Goal: Use online tool/utility

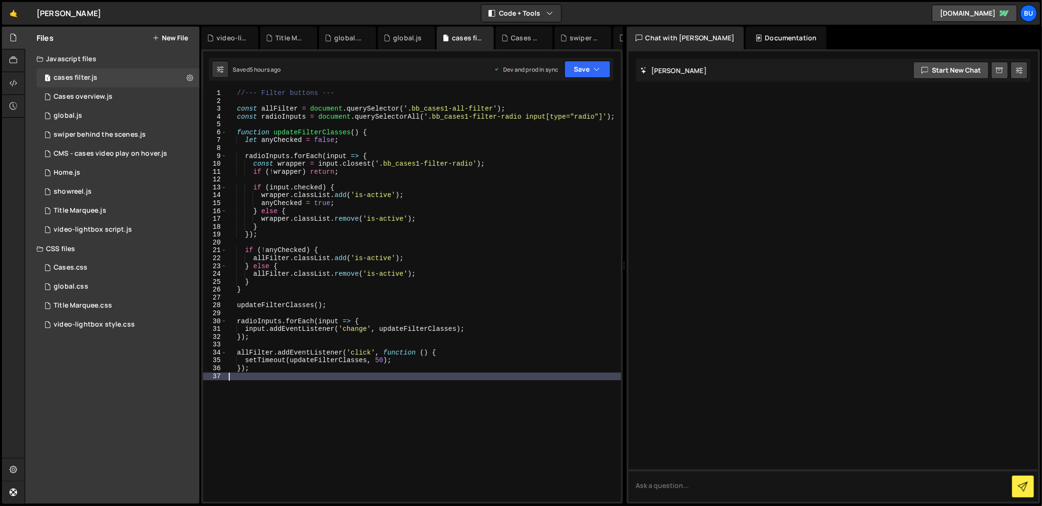
click at [532, 441] on div "//--- Filter buttons --- const allFilter = document . querySelector ( '.bb_case…" at bounding box center [424, 303] width 394 height 428
click at [597, 74] on button "Save" at bounding box center [587, 69] width 46 height 17
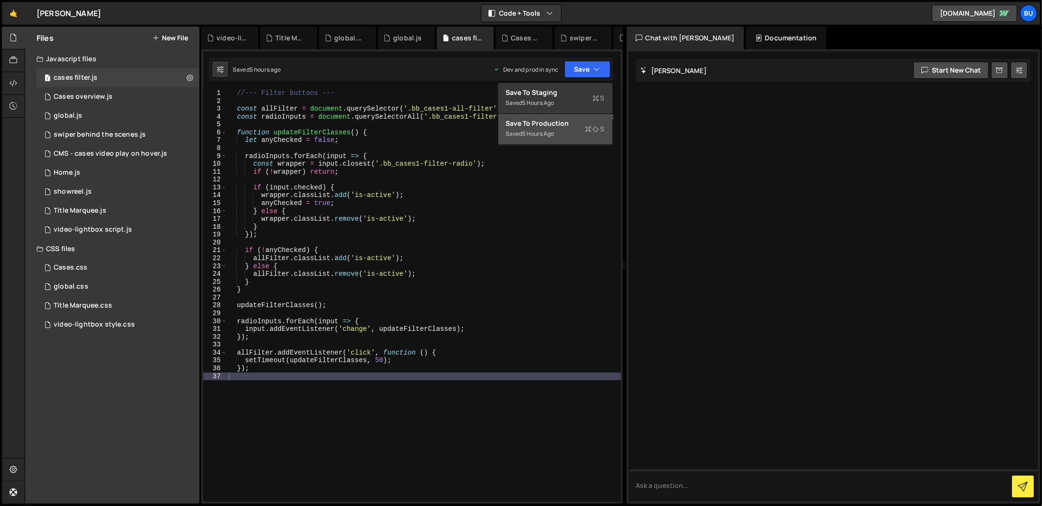
click at [591, 125] on icon at bounding box center [588, 128] width 7 height 9
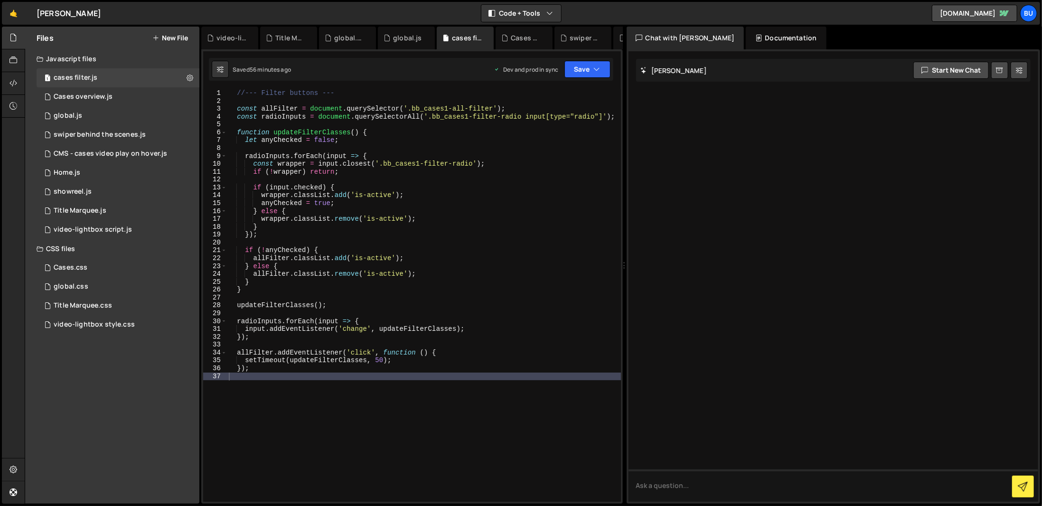
click at [398, 439] on div "//--- Filter buttons --- const allFilter = document . querySelector ( '.bb_case…" at bounding box center [424, 303] width 394 height 428
click at [118, 120] on div "1 global.js 0" at bounding box center [120, 115] width 166 height 19
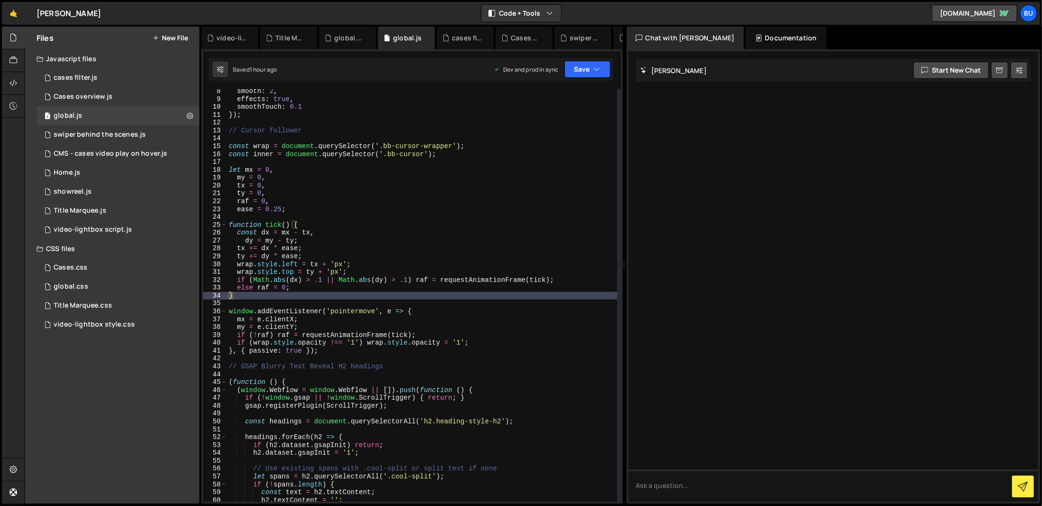
click at [374, 221] on div "smooth : 2 , effects : true , smoothTouch : 0.1 }) ; // Cursor follower const w…" at bounding box center [422, 301] width 390 height 428
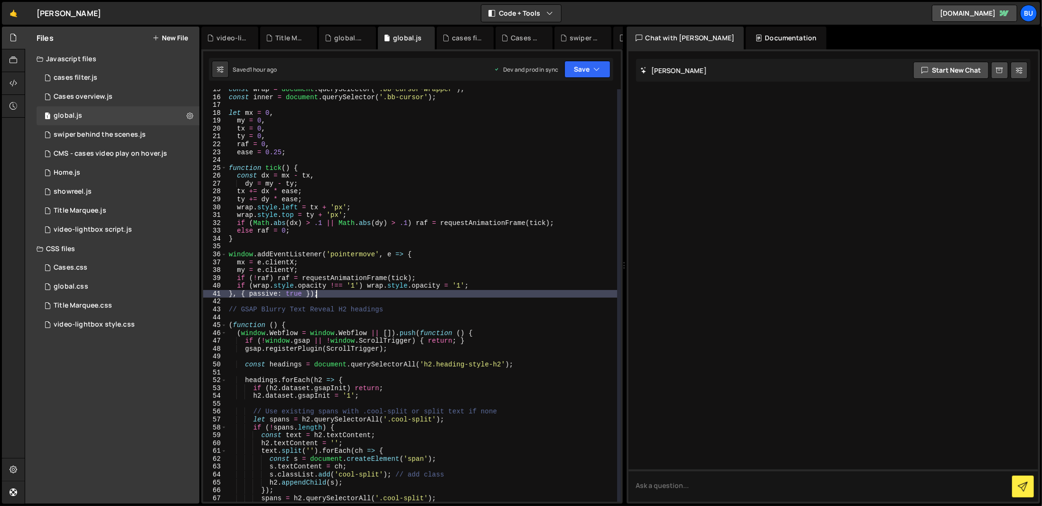
scroll to position [57, 0]
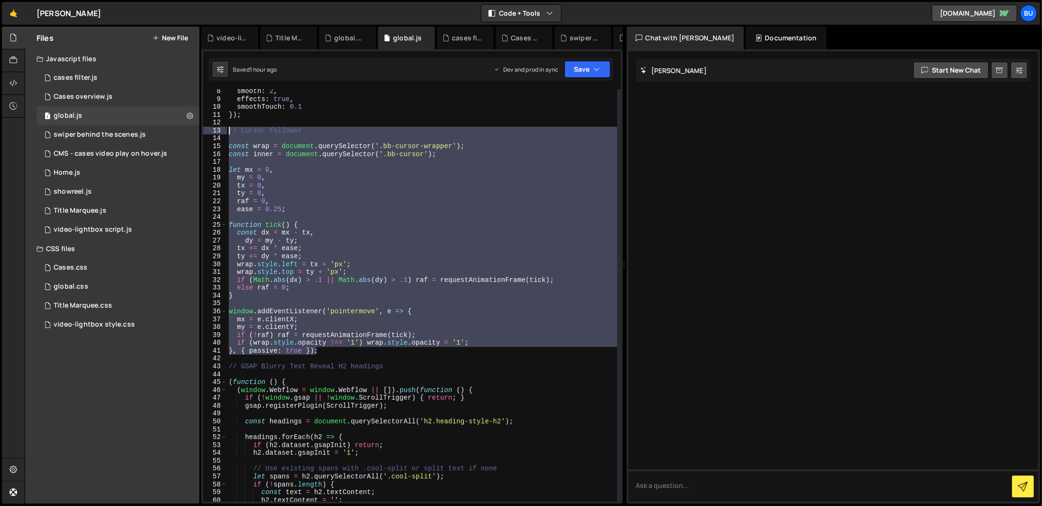
drag, startPoint x: 386, startPoint y: 297, endPoint x: 228, endPoint y: 133, distance: 227.3
click at [228, 133] on div "smooth : 2 , effects : true , smoothTouch : 0.1 }) ; // Cursor follower const w…" at bounding box center [422, 301] width 390 height 428
type textarea "// Cursor follower"
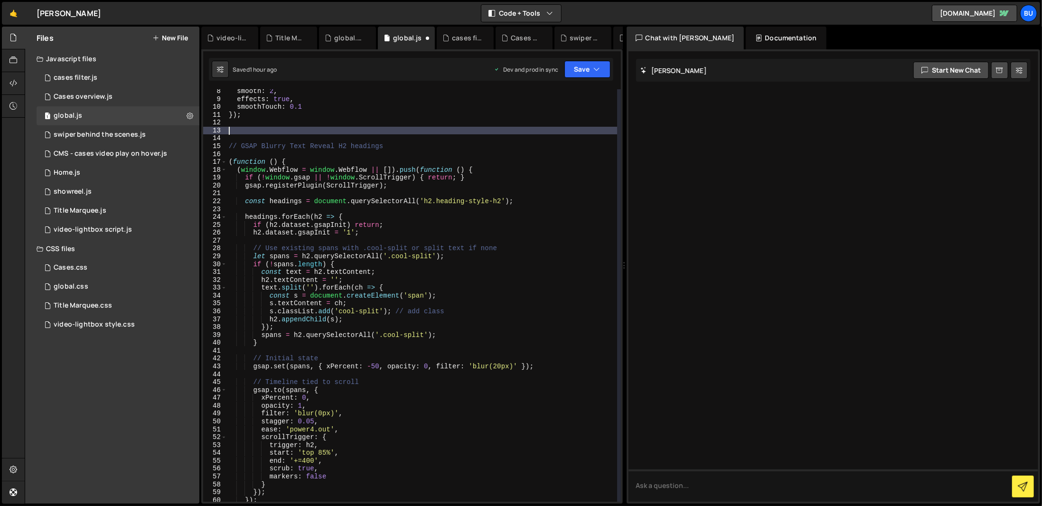
type textarea "if (wrap.style.opacity !== '1') wrap.style.opacity = '1'; }, { passive: true });"
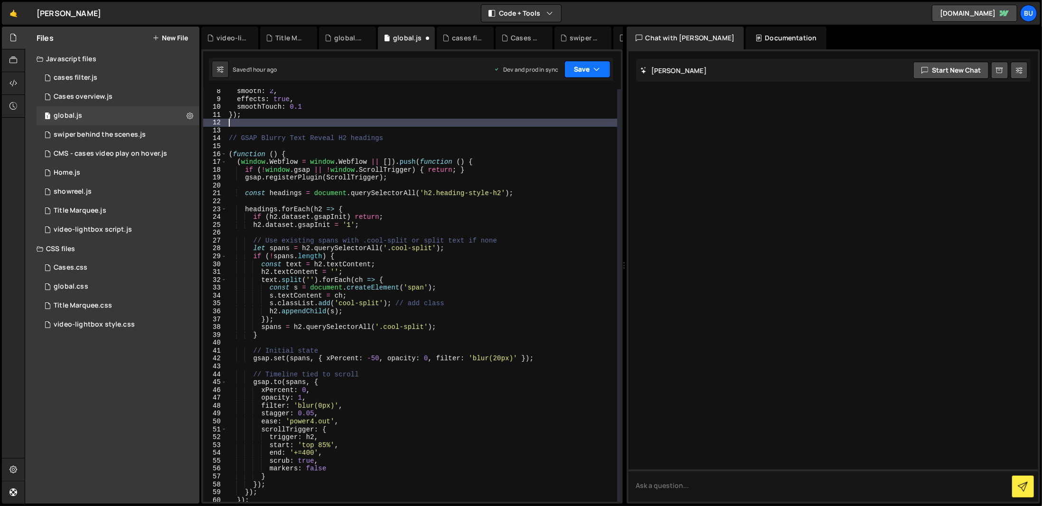
click at [589, 63] on button "Save" at bounding box center [587, 69] width 46 height 17
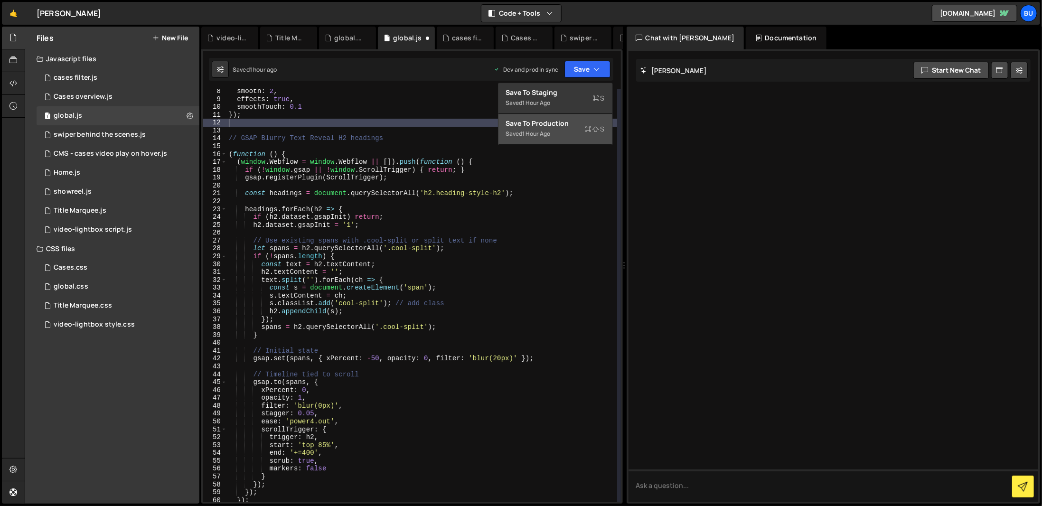
click at [574, 129] on div "Saved 1 hour ago" at bounding box center [555, 133] width 99 height 11
